Goal: Information Seeking & Learning: Learn about a topic

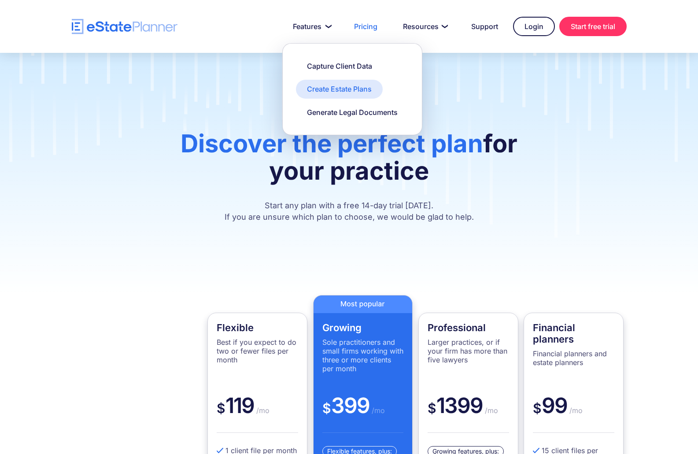
click at [328, 87] on div "Create Estate Plans" at bounding box center [339, 89] width 65 height 10
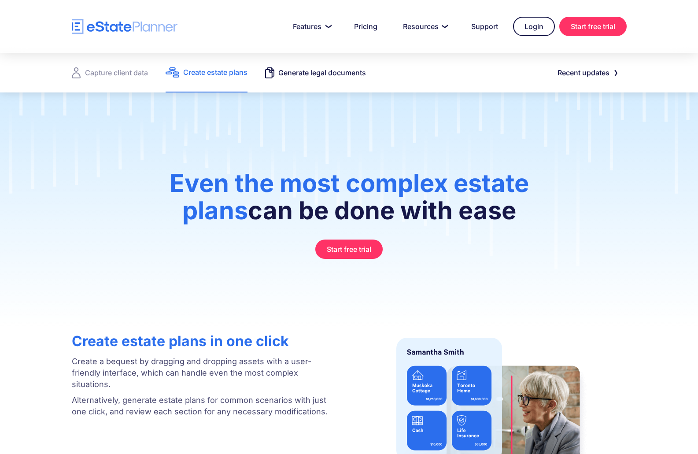
click at [316, 74] on div "Generate legal documents" at bounding box center [322, 73] width 88 height 12
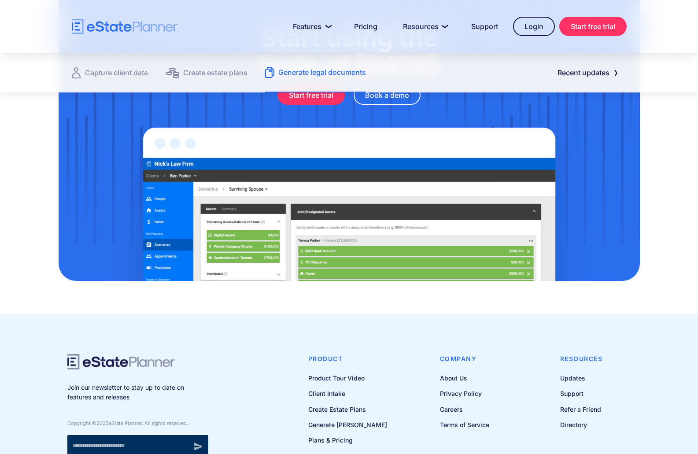
scroll to position [1214, 0]
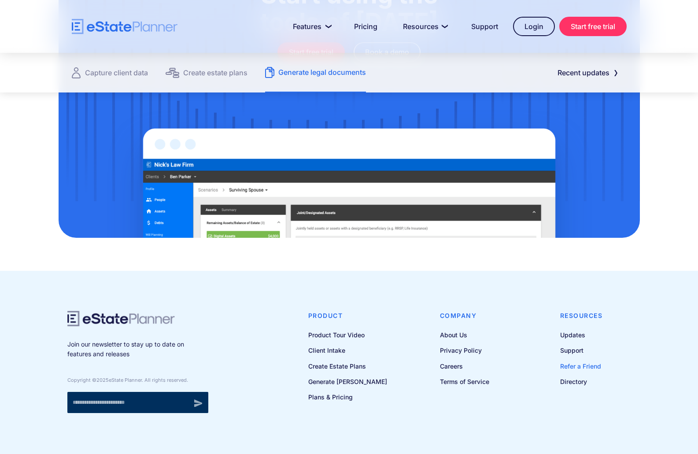
click at [577, 361] on link "Refer a Friend" at bounding box center [581, 366] width 43 height 11
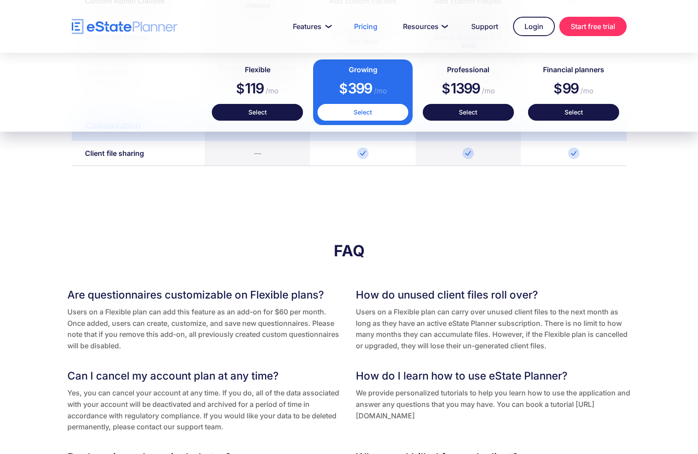
scroll to position [1365, 0]
